Goal: Book appointment/travel/reservation

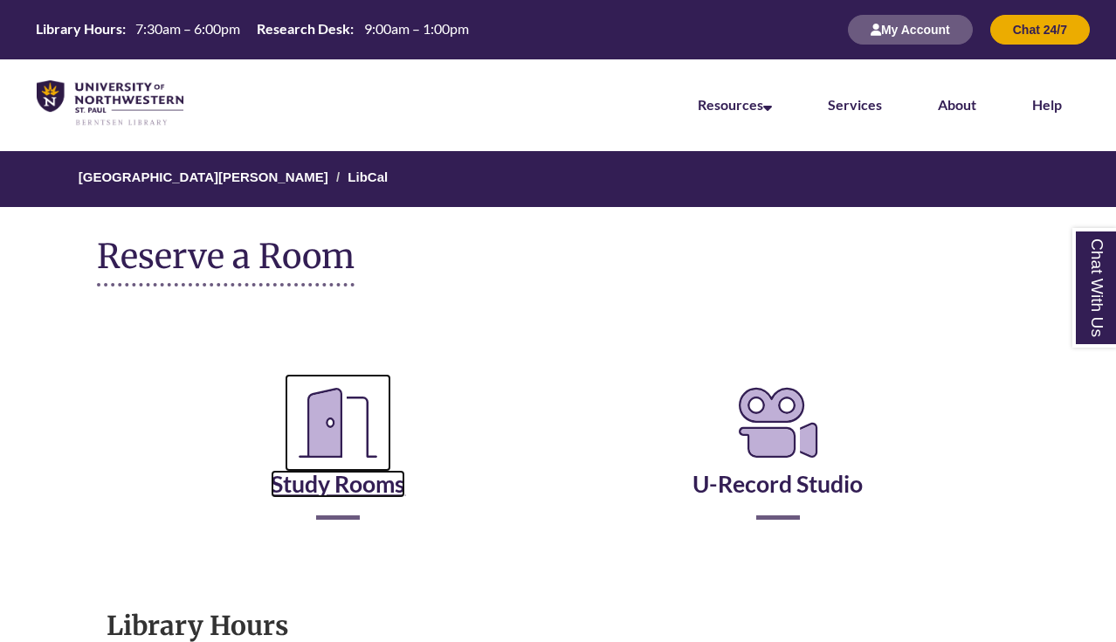
click at [357, 424] on icon "Reserve a Room" at bounding box center [338, 423] width 107 height 98
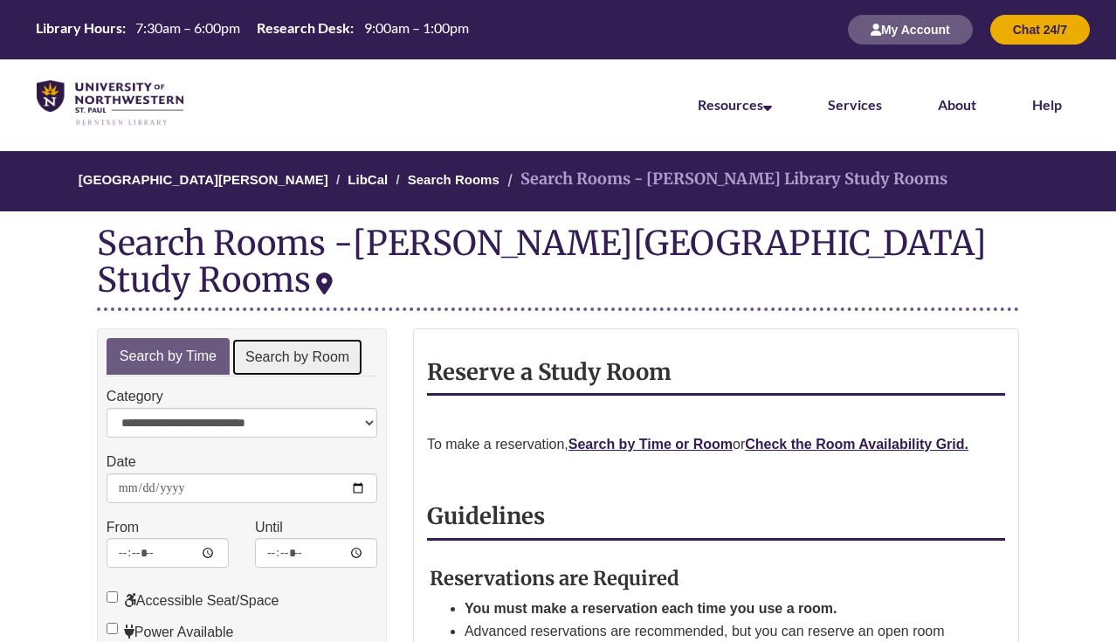
click at [308, 338] on link "Search by Room" at bounding box center [297, 357] width 132 height 39
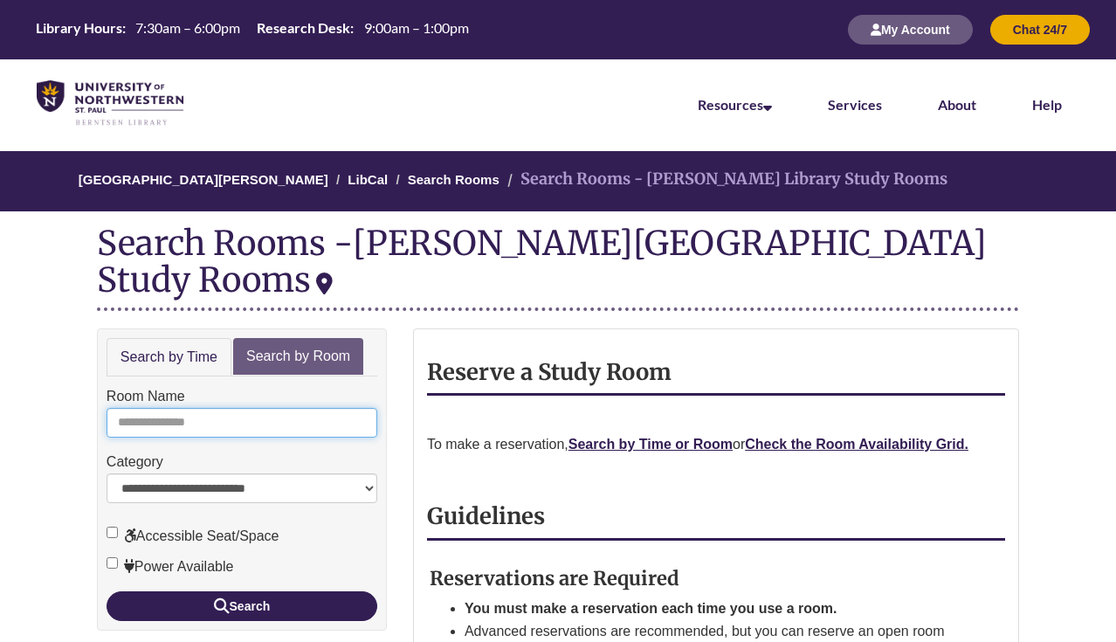
click at [262, 408] on input "Room Name" at bounding box center [242, 423] width 271 height 30
type input "*"
click at [107, 591] on button "Search" at bounding box center [242, 606] width 271 height 30
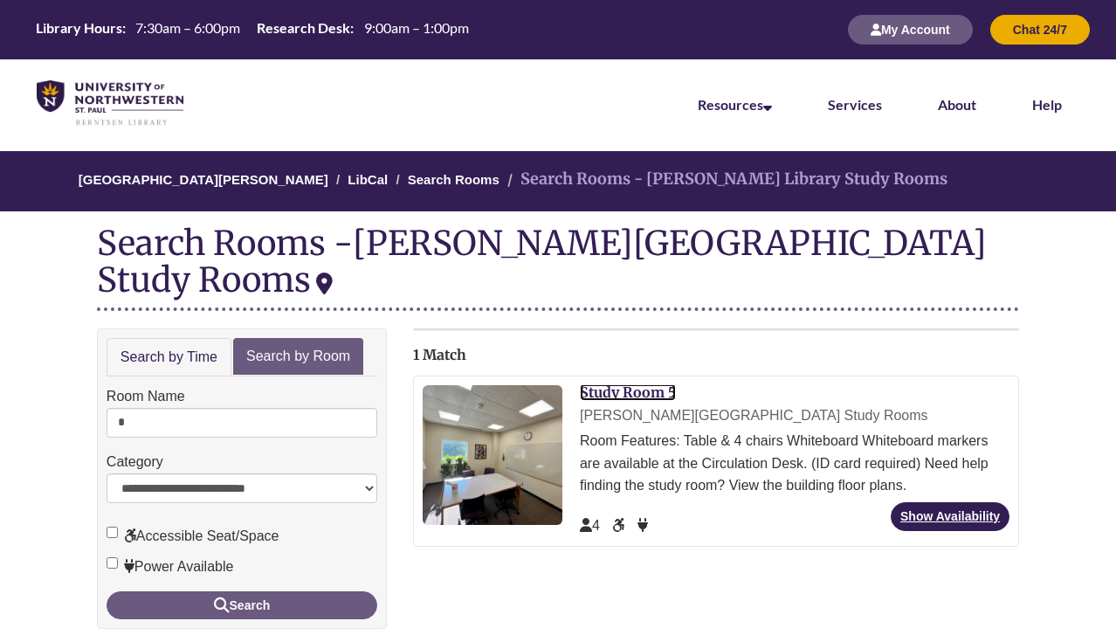
click at [650, 383] on link "Study Room 5" at bounding box center [628, 391] width 96 height 17
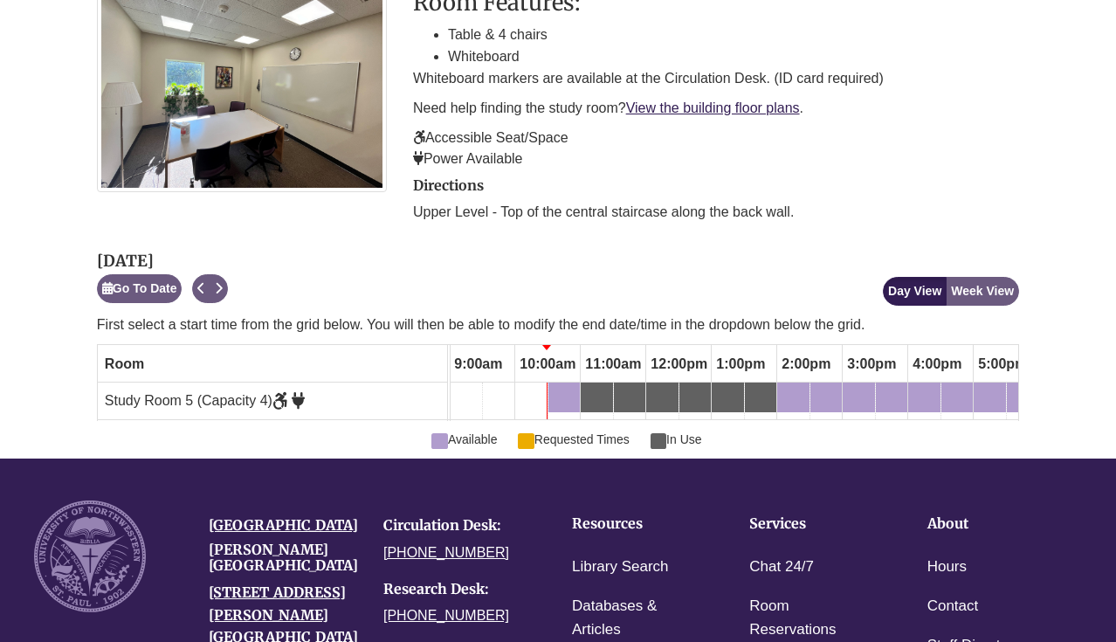
scroll to position [367, 0]
